Goal: Information Seeking & Learning: Learn about a topic

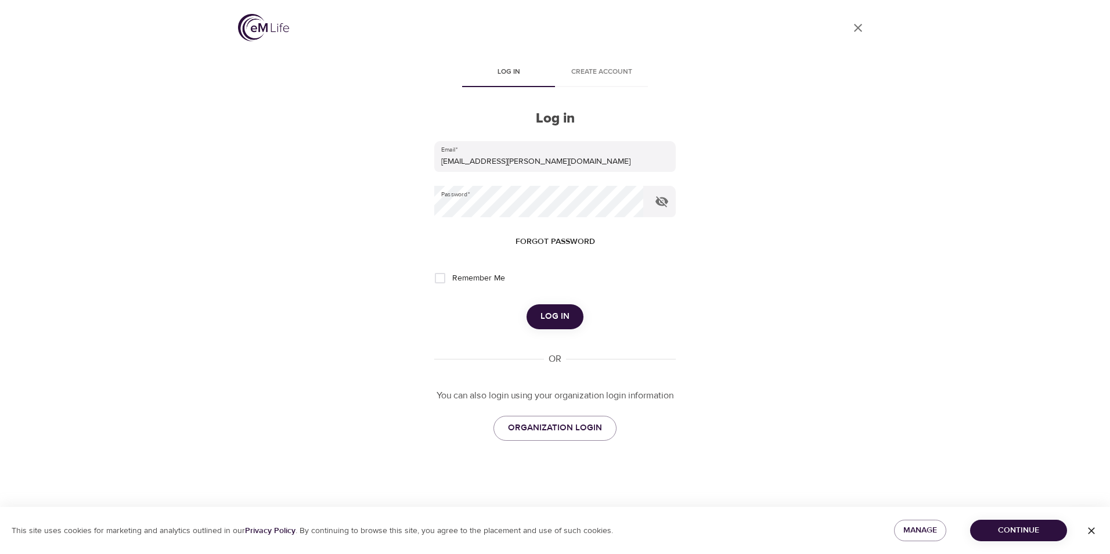
click at [553, 324] on span "Log in" at bounding box center [554, 316] width 29 height 15
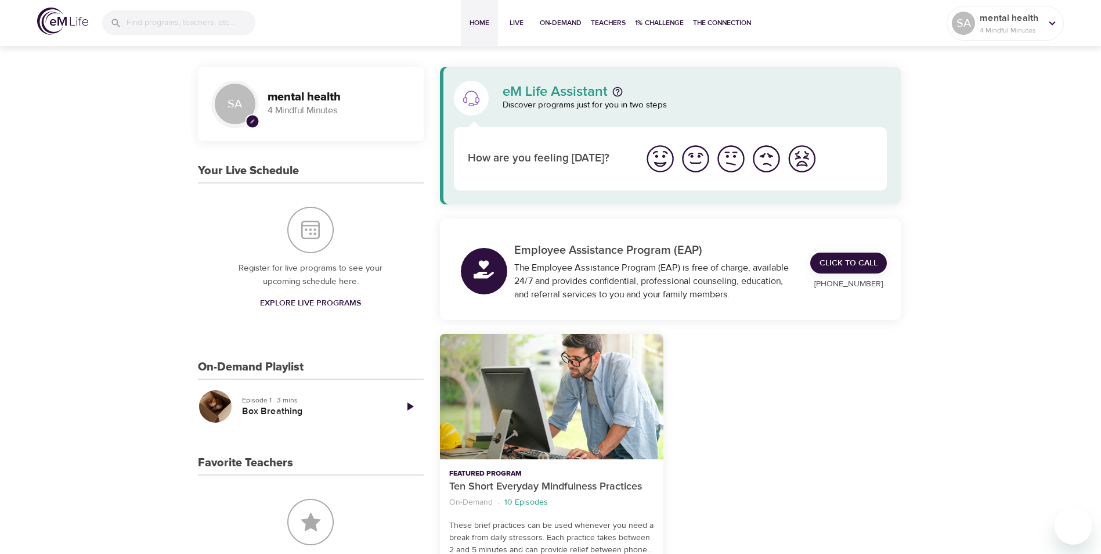
scroll to position [174, 0]
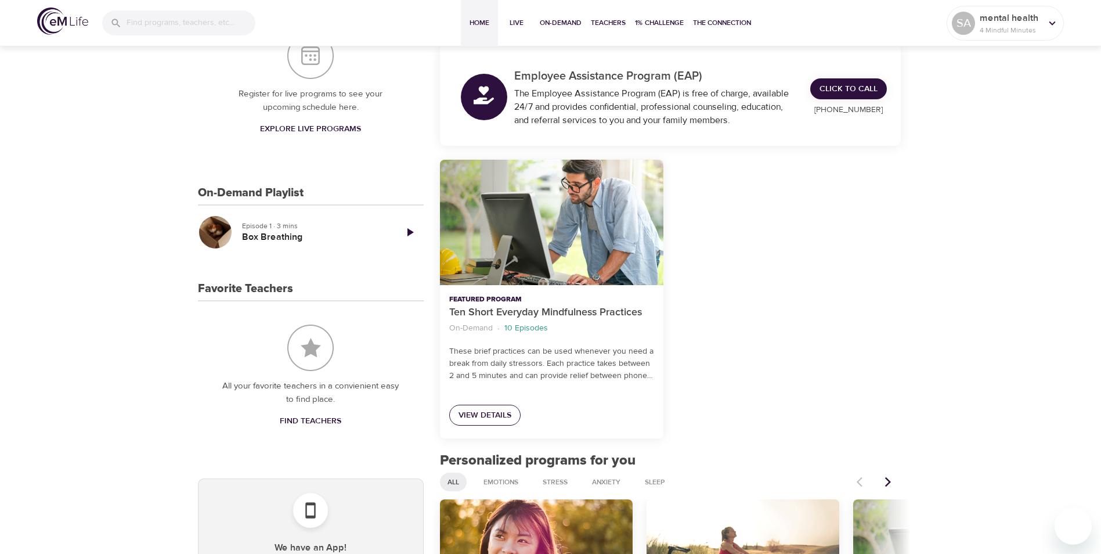
click at [478, 413] on span "View Details" at bounding box center [485, 415] width 53 height 15
